Goal: Task Accomplishment & Management: Use online tool/utility

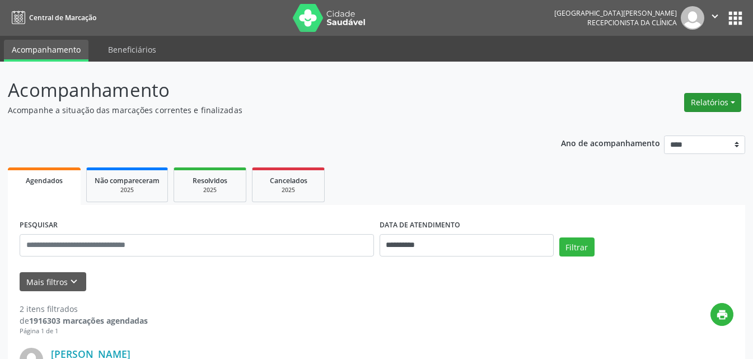
click at [713, 101] on button "Relatórios" at bounding box center [713, 102] width 57 height 19
click at [651, 127] on link "Agendamentos" at bounding box center [682, 127] width 120 height 16
select select "*"
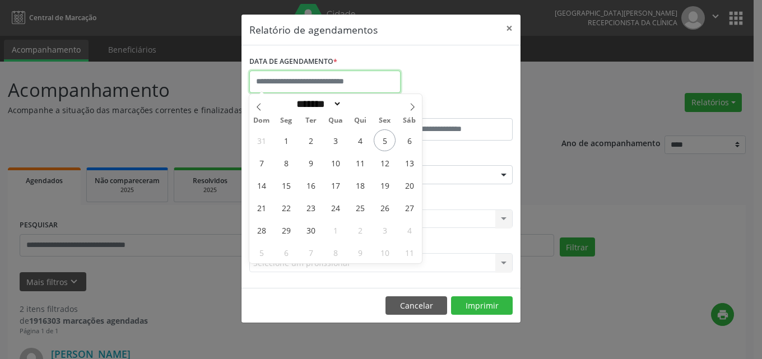
click at [315, 81] on input "text" at bounding box center [324, 82] width 151 height 22
click at [381, 138] on span "5" at bounding box center [385, 140] width 22 height 22
type input "**********"
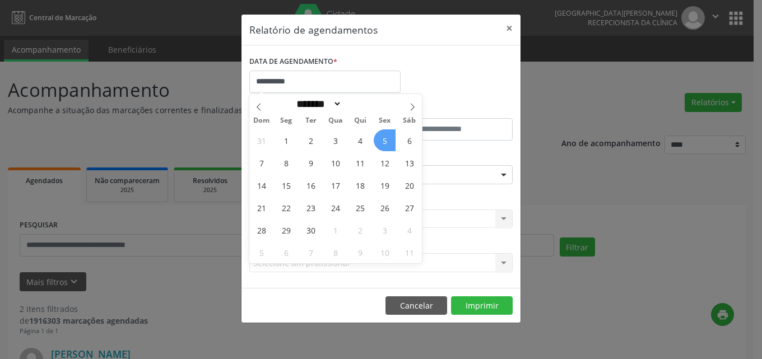
click at [381, 138] on span "5" at bounding box center [385, 140] width 22 height 22
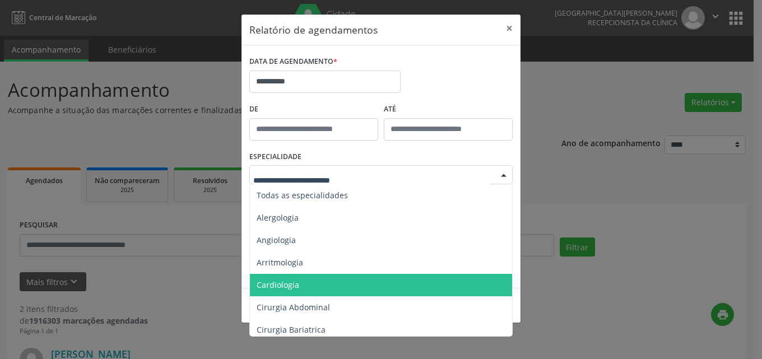
click at [286, 285] on span "Cardiologia" at bounding box center [278, 285] width 43 height 11
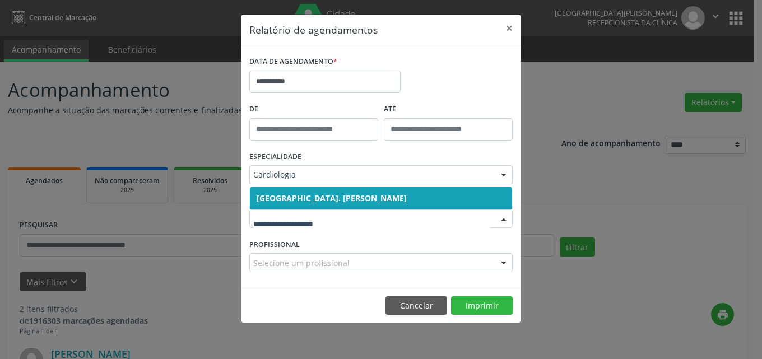
click at [297, 196] on span "[GEOGRAPHIC_DATA]. [PERSON_NAME]" at bounding box center [332, 198] width 150 height 11
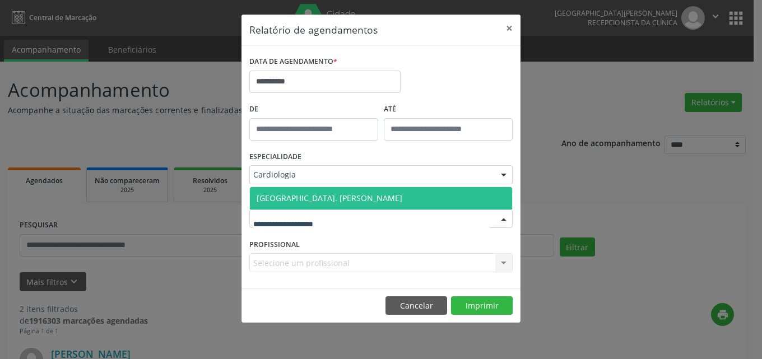
click at [301, 194] on span "[GEOGRAPHIC_DATA]. [PERSON_NAME]" at bounding box center [330, 198] width 146 height 11
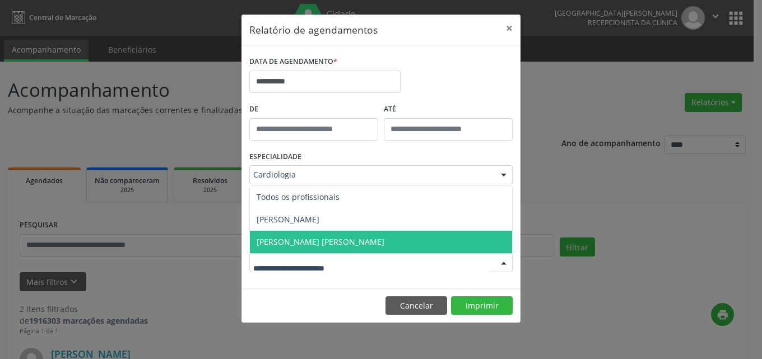
click at [281, 244] on span "[PERSON_NAME] [PERSON_NAME]" at bounding box center [321, 241] width 128 height 11
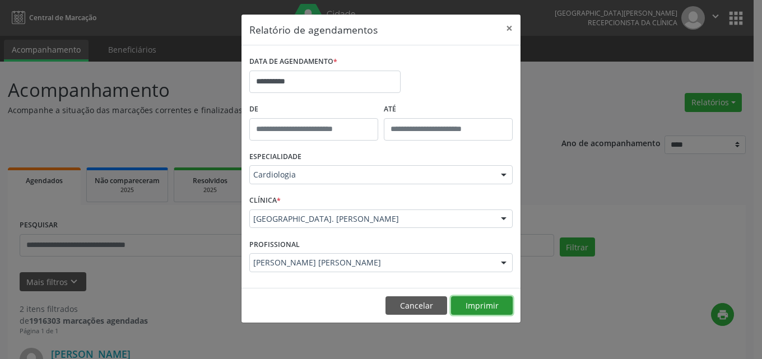
click at [488, 303] on button "Imprimir" at bounding box center [482, 305] width 62 height 19
